Goal: Communication & Community: Answer question/provide support

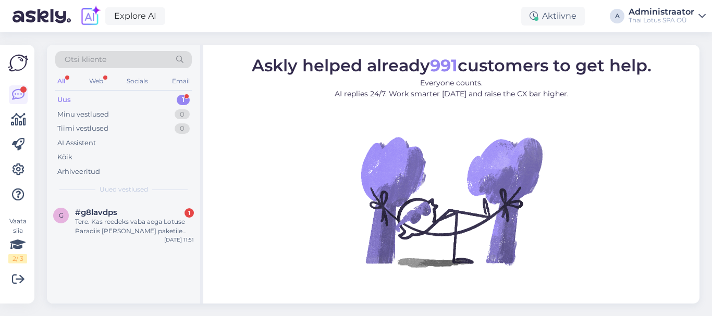
click at [111, 223] on div "Tere. Kas reedeks vaba aega Lotuse Paradiis [PERSON_NAME] paketile on? 120min. …" at bounding box center [134, 226] width 119 height 19
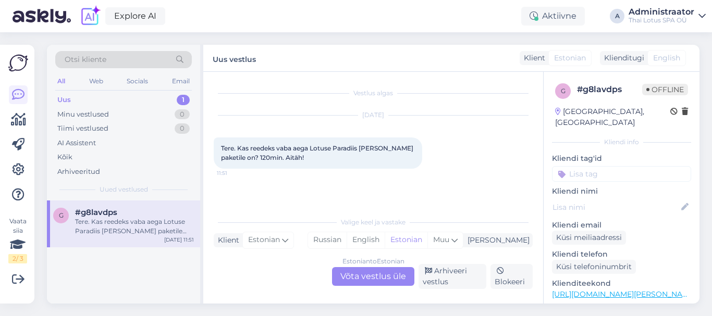
click at [378, 280] on div "Estonian to Estonian Võta vestlus üle" at bounding box center [373, 276] width 82 height 19
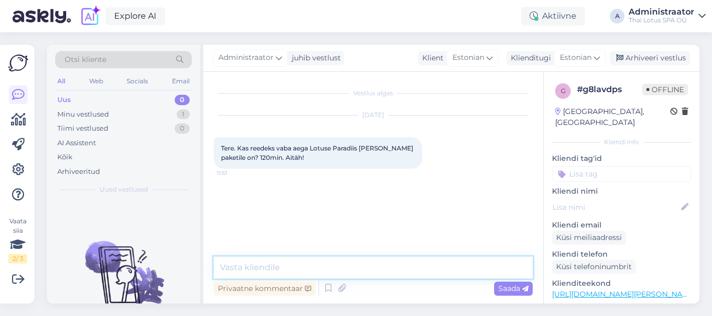
click at [313, 267] on textarea at bounding box center [373, 268] width 319 height 22
type textarea "Tere! 10.10 on vaba 11:00 - 15:30"
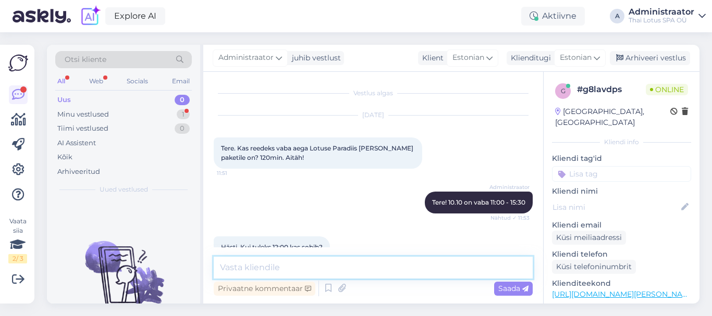
scroll to position [121, 0]
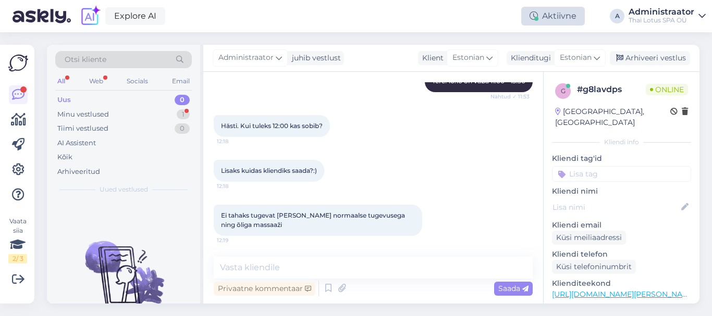
click at [556, 8] on div "Aktiivne" at bounding box center [553, 16] width 64 height 19
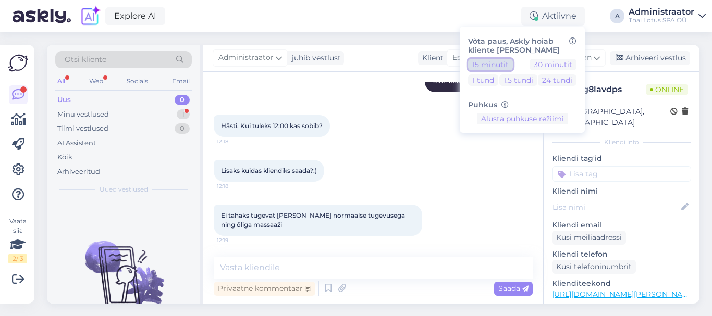
click at [504, 59] on button "15 minutit" at bounding box center [490, 64] width 45 height 11
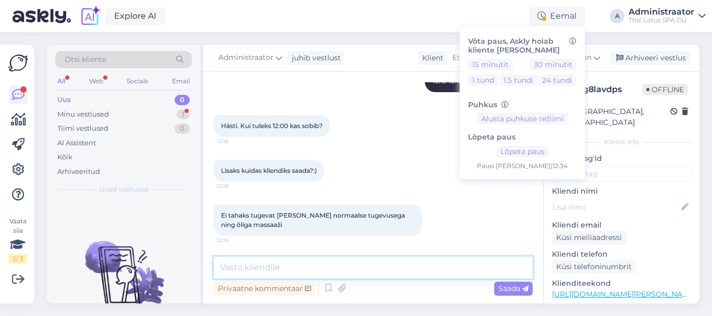
click at [296, 262] on textarea at bounding box center [373, 268] width 319 height 22
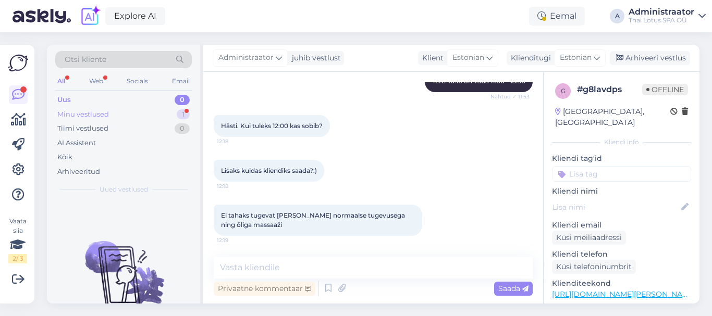
click at [130, 112] on div "Minu vestlused 1" at bounding box center [123, 114] width 137 height 15
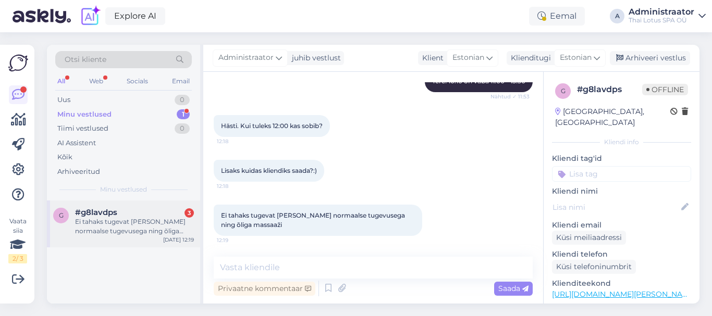
click at [131, 227] on div "Ei tahaks tugevat [PERSON_NAME] normaalse tugevusega ning õliga massaaži" at bounding box center [134, 226] width 119 height 19
click at [260, 264] on textarea at bounding box center [373, 268] width 319 height 22
click at [284, 264] on textarea at bounding box center [373, 268] width 319 height 22
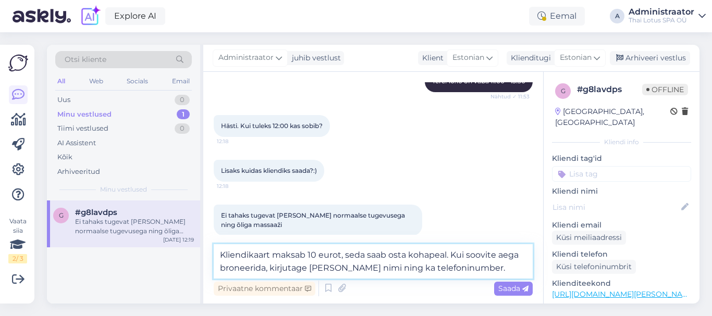
type textarea "Kliendikaart maksab 10 eurot, seda saab osta kohapeal. Kui soovite aega broneer…"
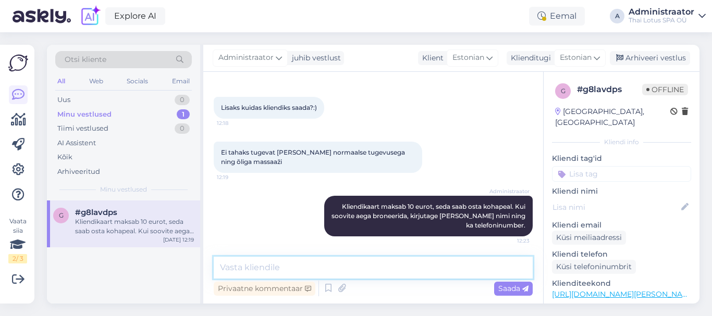
scroll to position [185, 0]
click at [323, 258] on textarea at bounding box center [373, 268] width 319 height 22
click at [320, 269] on textarea at bounding box center [373, 268] width 319 height 22
